Goal: Task Accomplishment & Management: Manage account settings

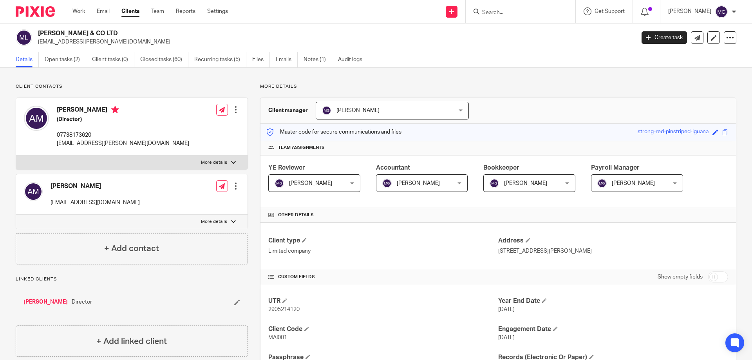
scroll to position [157, 0]
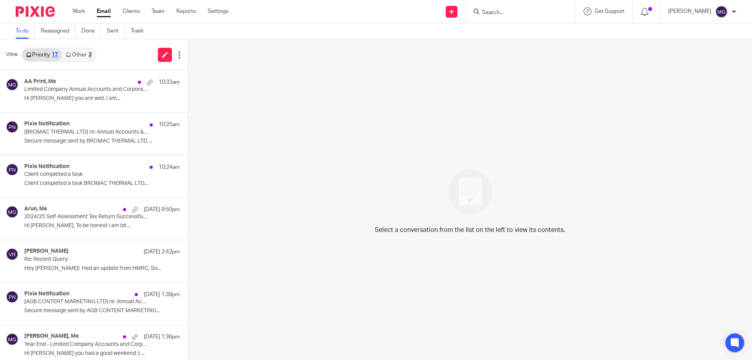
click at [517, 10] on input "Search" at bounding box center [516, 12] width 71 height 7
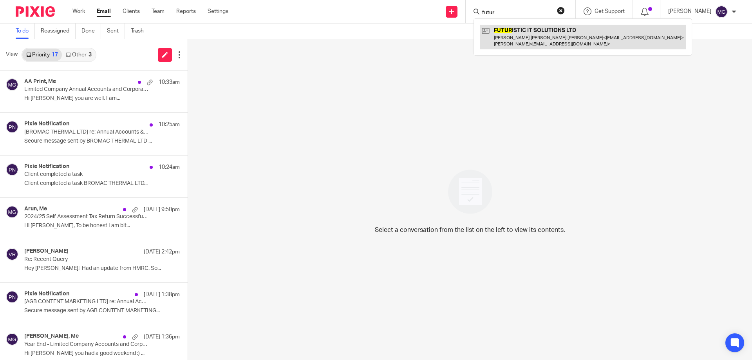
type input "futur"
drag, startPoint x: 531, startPoint y: 30, endPoint x: 536, endPoint y: 30, distance: 5.1
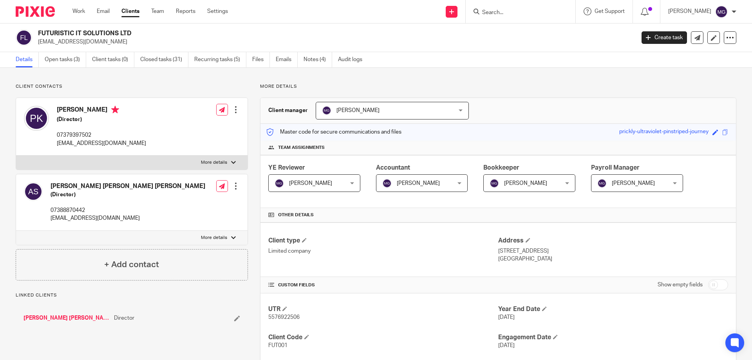
scroll to position [39, 0]
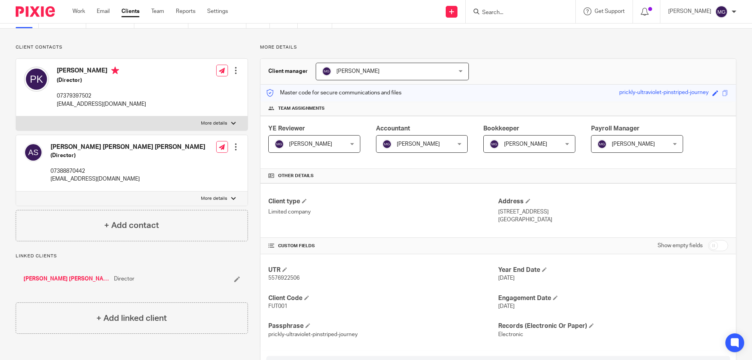
drag, startPoint x: 530, startPoint y: 280, endPoint x: 492, endPoint y: 279, distance: 37.6
click at [492, 279] on div "UTR 5576922506 Year End Date 31 Jul 2025 Client Code FUT001 Engagement Date 26 …" at bounding box center [498, 302] width 476 height 96
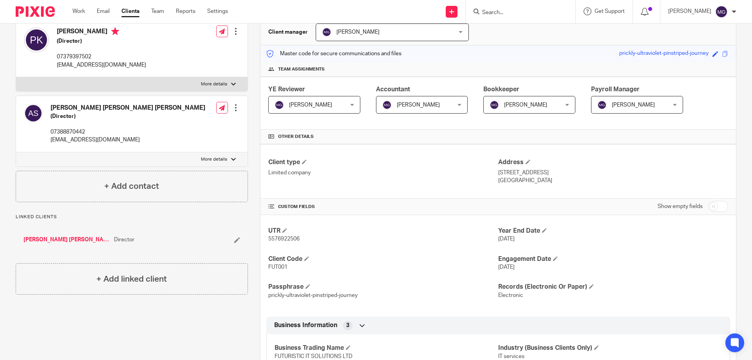
click at [530, 241] on p "31 Jul 2025" at bounding box center [613, 239] width 230 height 8
drag, startPoint x: 526, startPoint y: 241, endPoint x: 494, endPoint y: 241, distance: 31.3
click at [498, 241] on p "31 Jul 2025" at bounding box center [613, 239] width 230 height 8
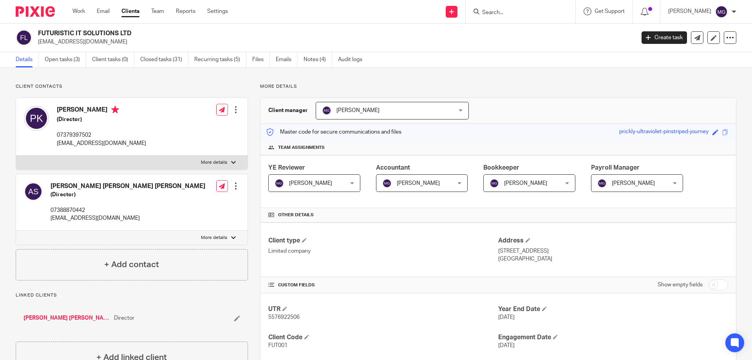
click at [53, 319] on link "Arun Jeet Sidhu" at bounding box center [67, 318] width 87 height 8
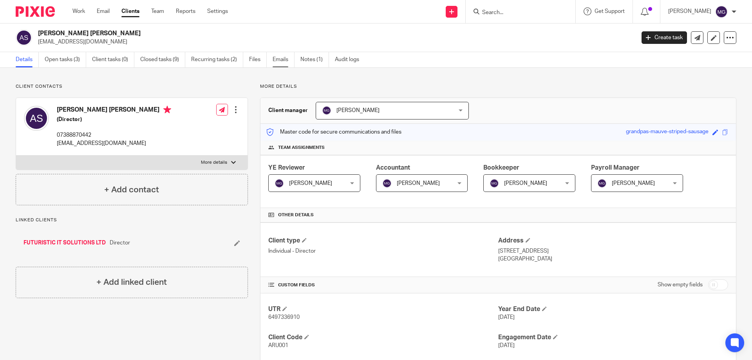
click at [275, 58] on link "Emails" at bounding box center [284, 59] width 22 height 15
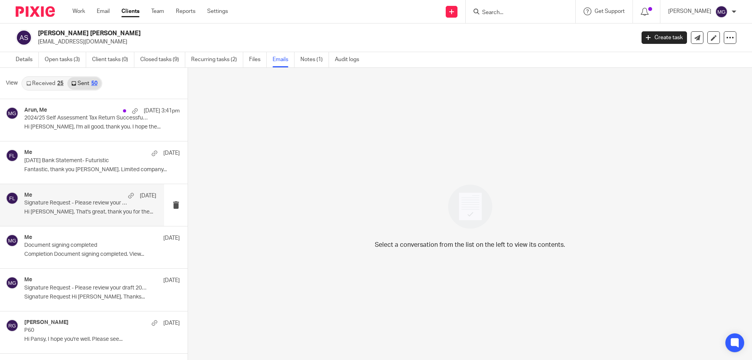
click at [66, 187] on div "Me [DATE] Signature Request - Please review your draft 2024/25 Self Assessment …" at bounding box center [82, 205] width 164 height 42
click at [52, 170] on p "Fantastic, thank you [PERSON_NAME]. Limited company..." at bounding box center [102, 169] width 156 height 7
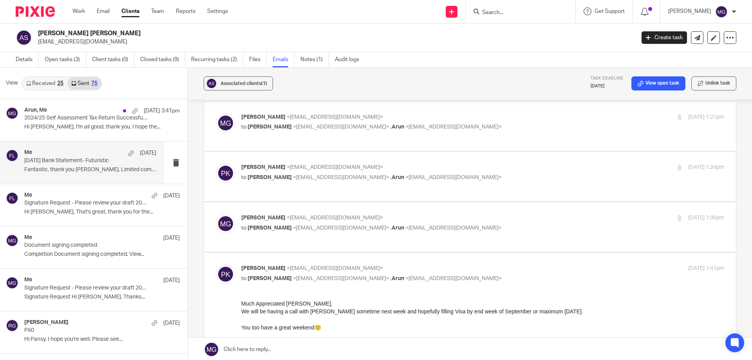
scroll to position [118, 0]
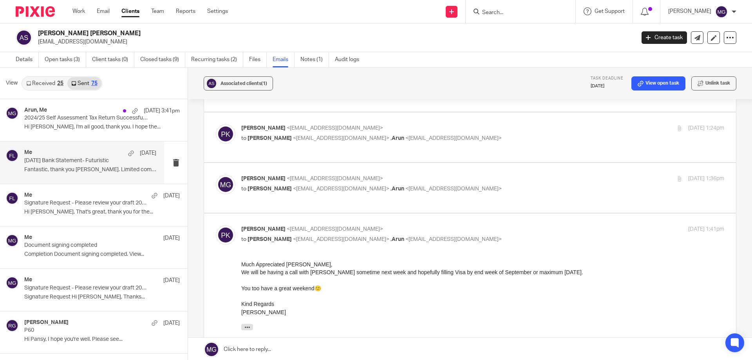
click at [371, 200] on div "[PERSON_NAME] <[EMAIL_ADDRESS][DOMAIN_NAME]> to [PERSON_NAME] <[EMAIL_ADDRESS][…" at bounding box center [470, 188] width 508 height 26
click at [381, 185] on p "to [PERSON_NAME] <[EMAIL_ADDRESS][DOMAIN_NAME]> , Arun <[EMAIL_ADDRESS][DOMAIN_…" at bounding box center [402, 189] width 322 height 8
checkbox input "true"
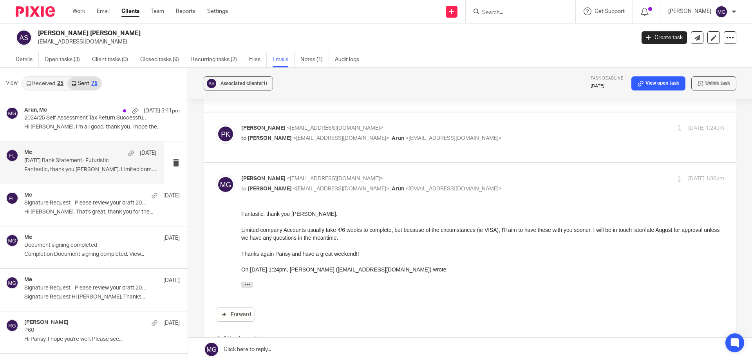
scroll to position [78, 0]
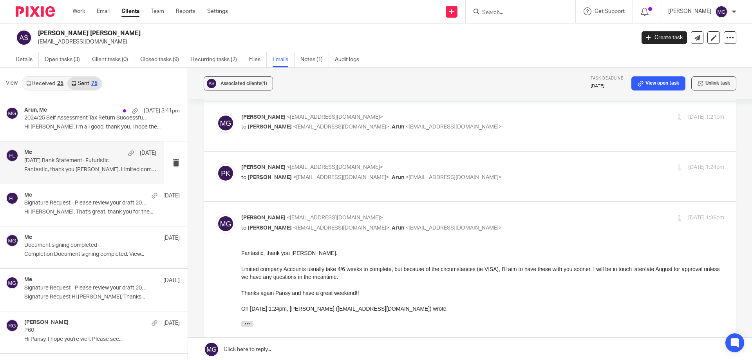
click at [433, 172] on div "[PERSON_NAME] <[EMAIL_ADDRESS][DOMAIN_NAME]> to [PERSON_NAME] <[EMAIL_ADDRESS][…" at bounding box center [402, 172] width 322 height 18
checkbox input "true"
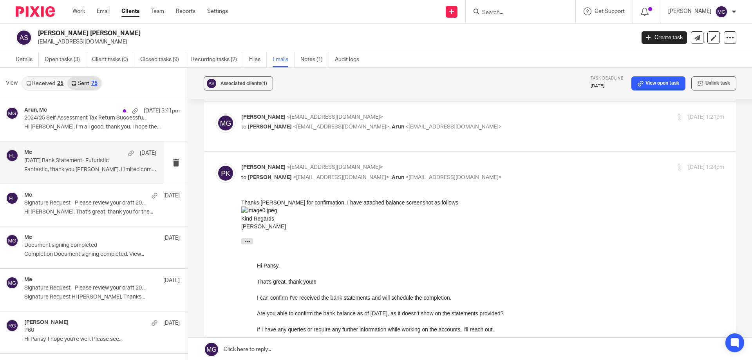
scroll to position [0, 0]
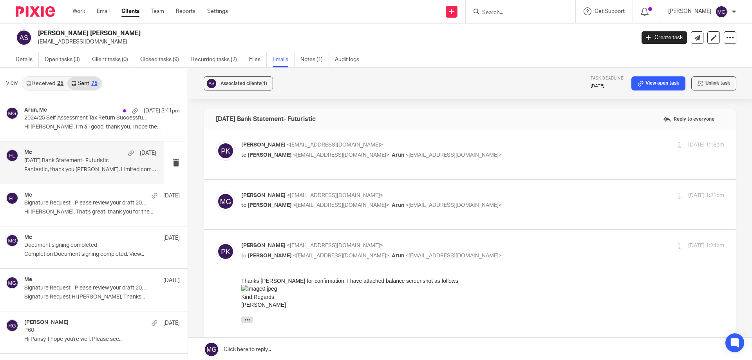
click at [407, 180] on label at bounding box center [470, 205] width 532 height 50
click at [216, 191] on input "checkbox" at bounding box center [215, 191] width 0 height 0
checkbox input "true"
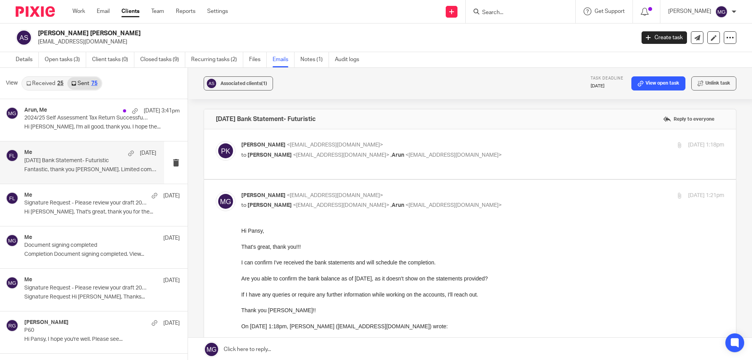
click at [365, 144] on p "[PERSON_NAME] <[EMAIL_ADDRESS][DOMAIN_NAME]>" at bounding box center [402, 145] width 322 height 8
checkbox input "true"
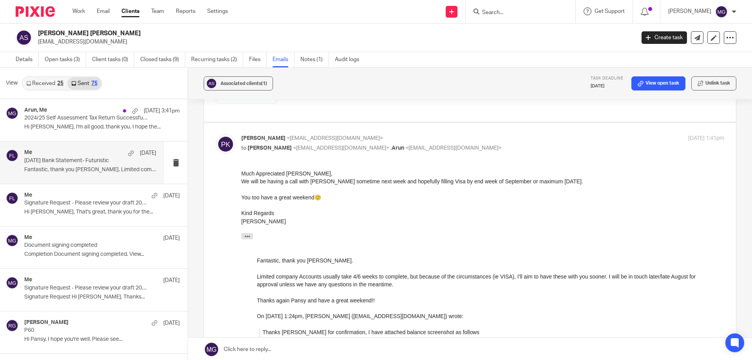
scroll to position [1519, 0]
